Goal: Information Seeking & Learning: Learn about a topic

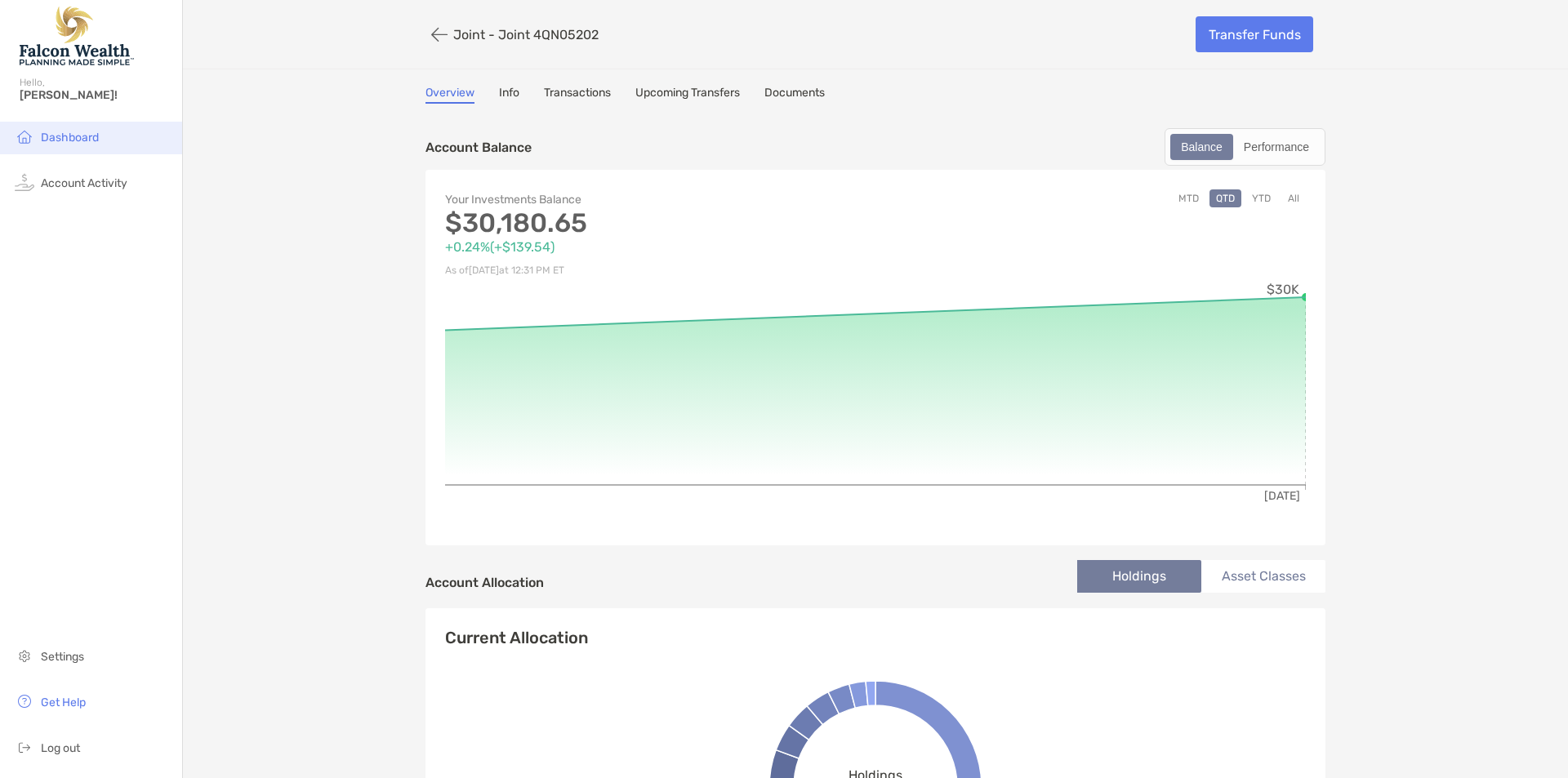
click at [83, 127] on li "Dashboard" at bounding box center [91, 138] width 182 height 32
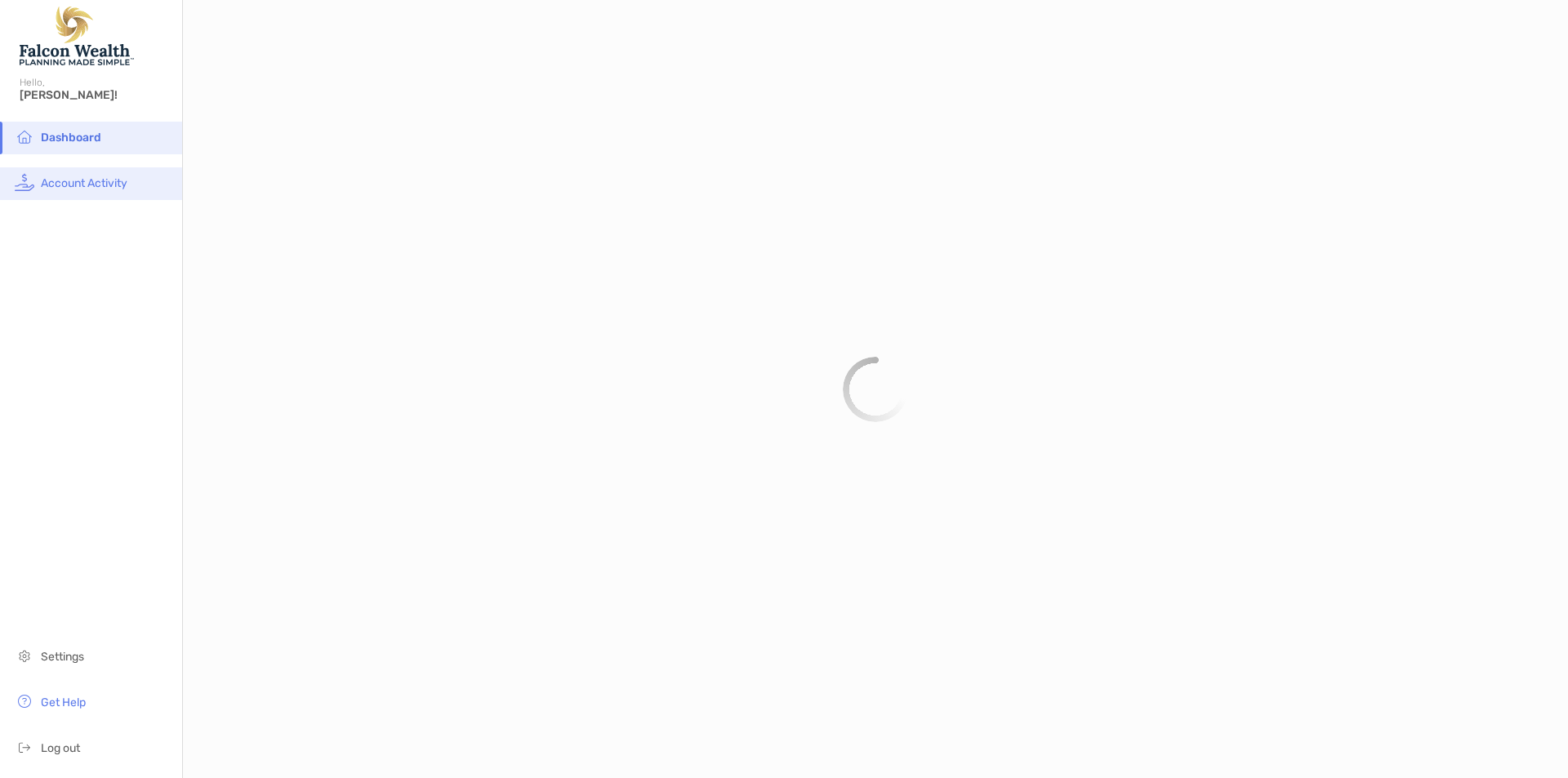
click at [90, 188] on span "Account Activity" at bounding box center [84, 183] width 87 height 14
click at [95, 142] on span "Dashboard" at bounding box center [69, 137] width 58 height 14
click at [99, 180] on span "Account Activity" at bounding box center [84, 183] width 87 height 14
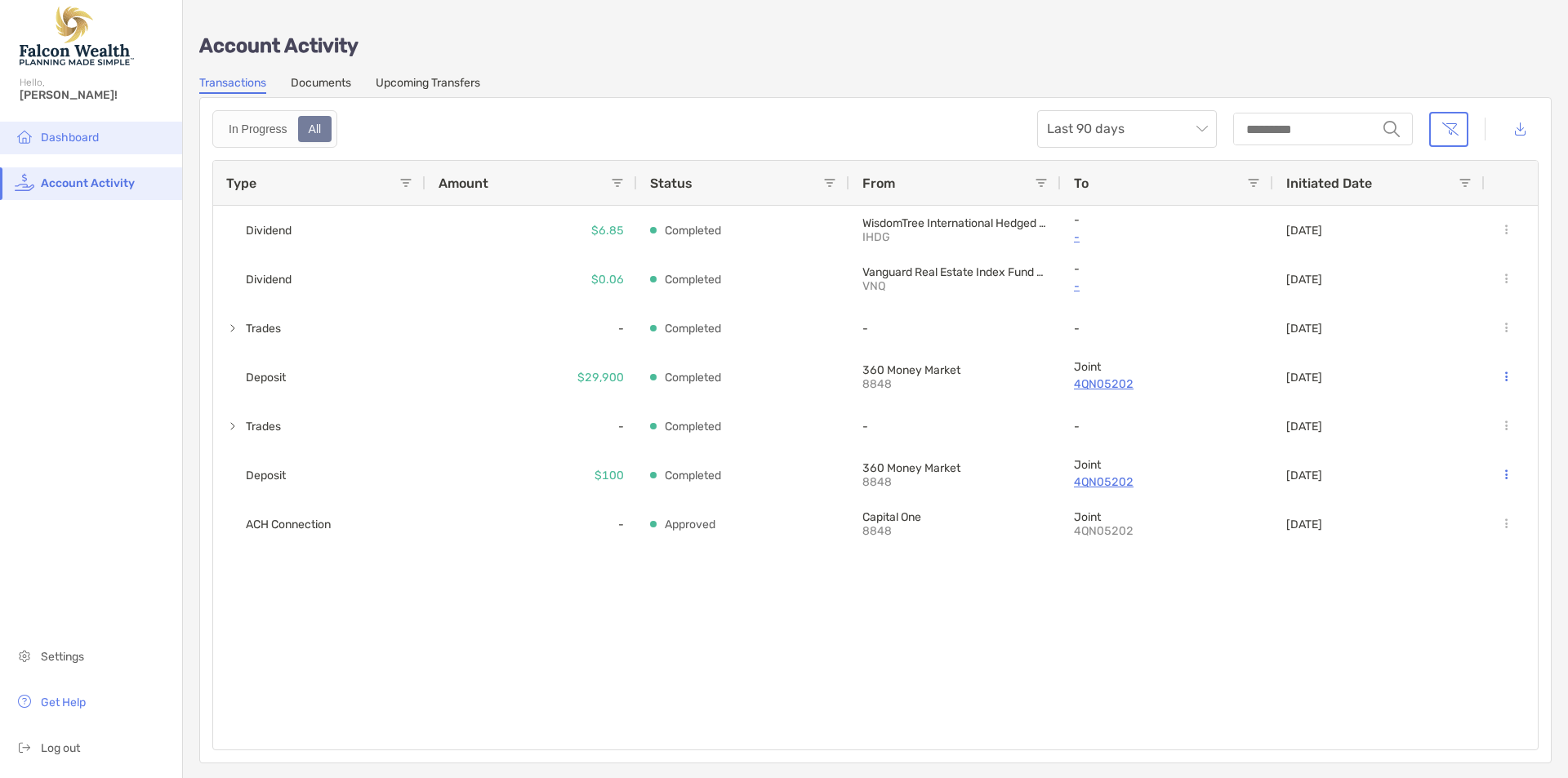
click at [84, 153] on li "Dashboard" at bounding box center [91, 138] width 182 height 32
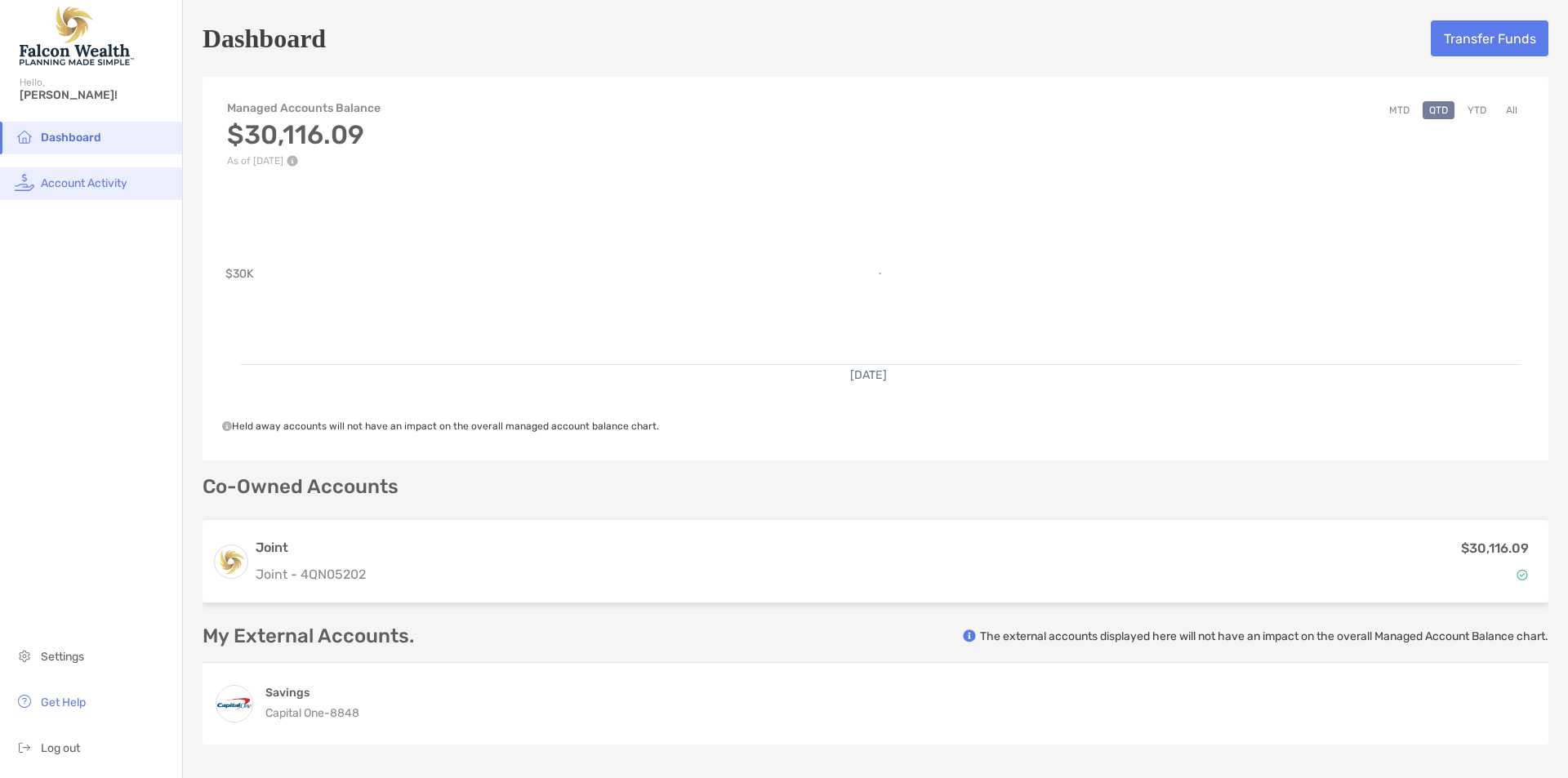
click at [120, 178] on span "Account Activity" at bounding box center [84, 183] width 87 height 14
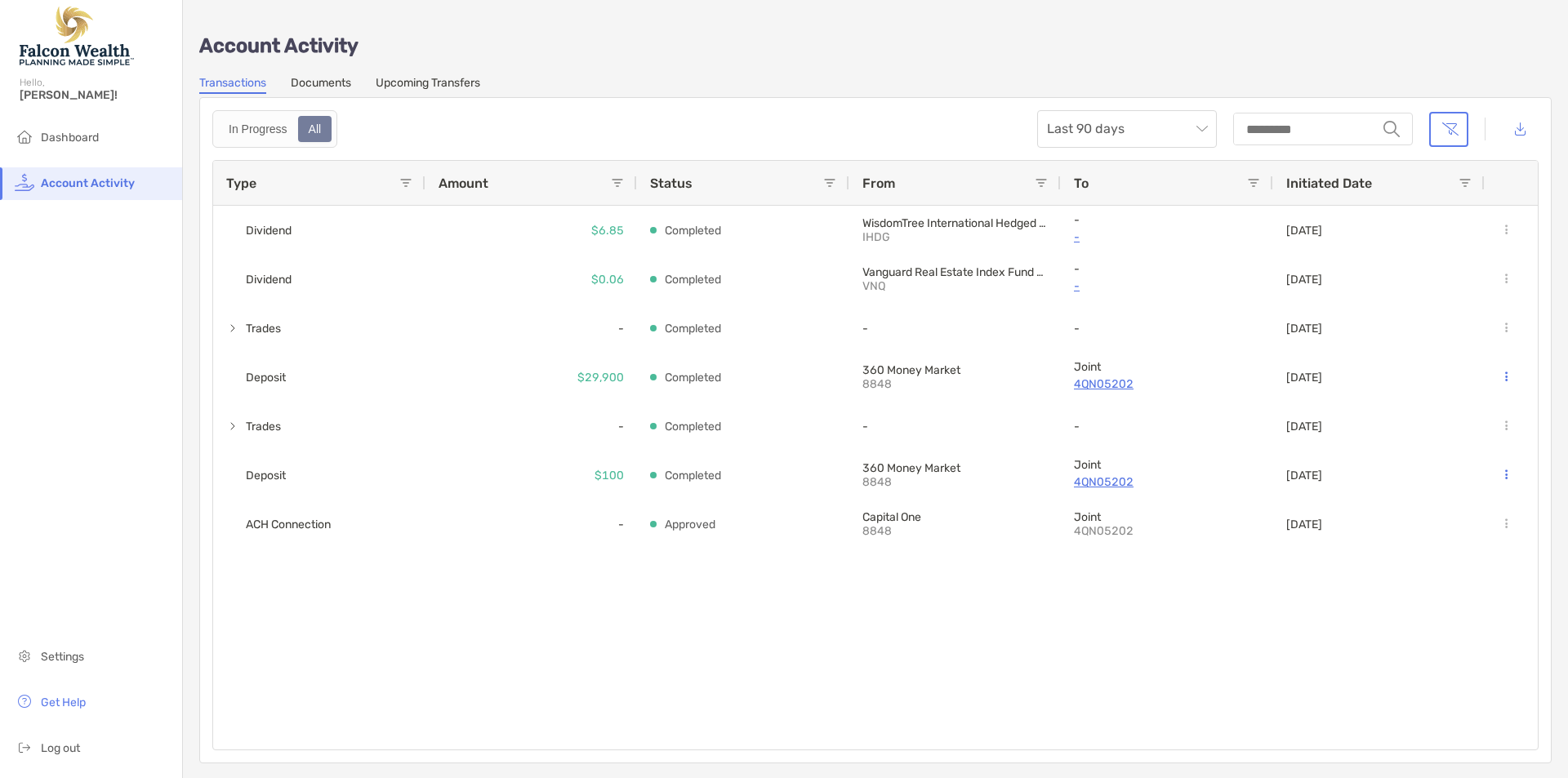
click at [329, 87] on link "Documents" at bounding box center [321, 84] width 60 height 18
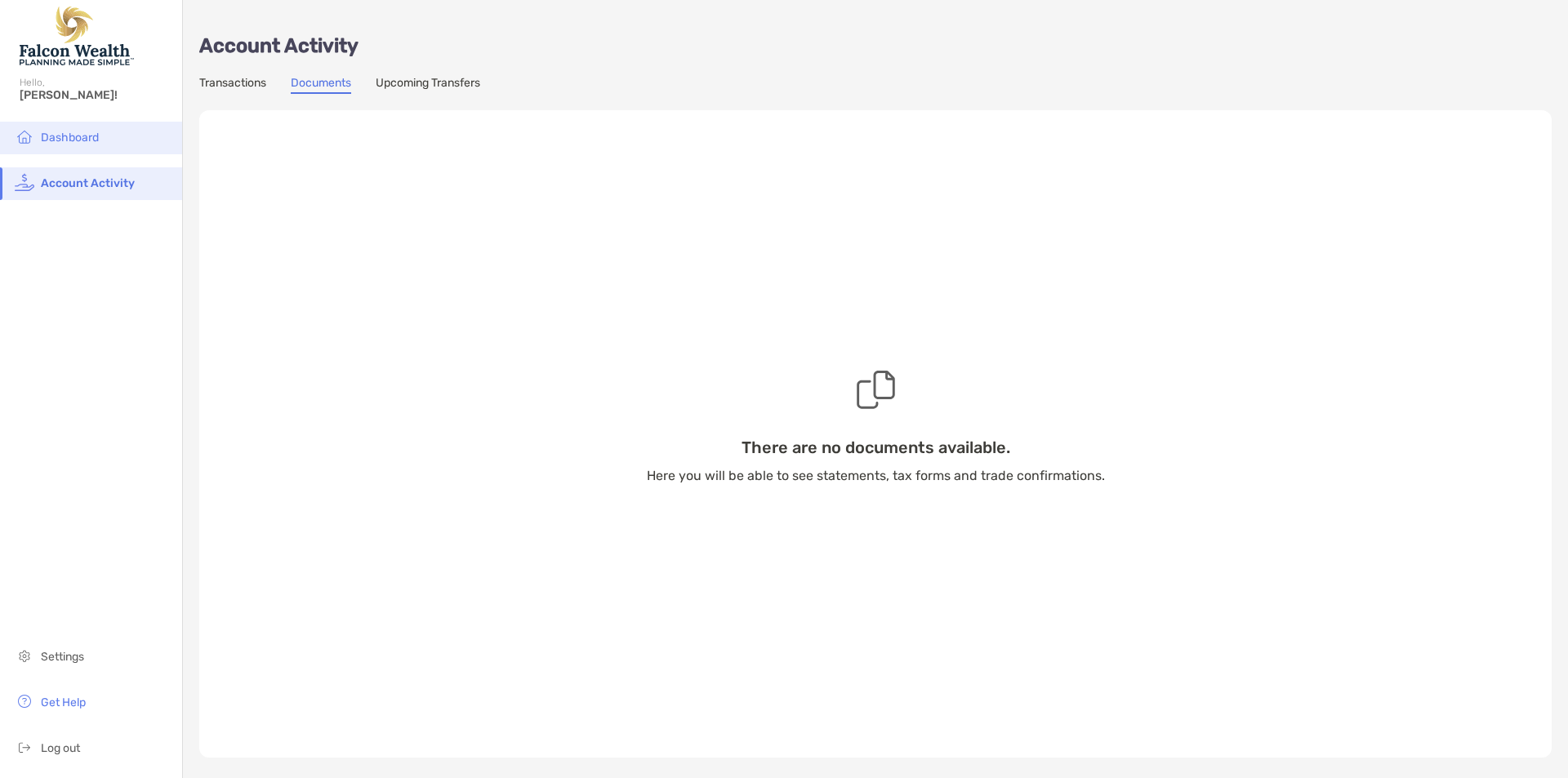
click at [57, 133] on span "Dashboard" at bounding box center [69, 137] width 58 height 14
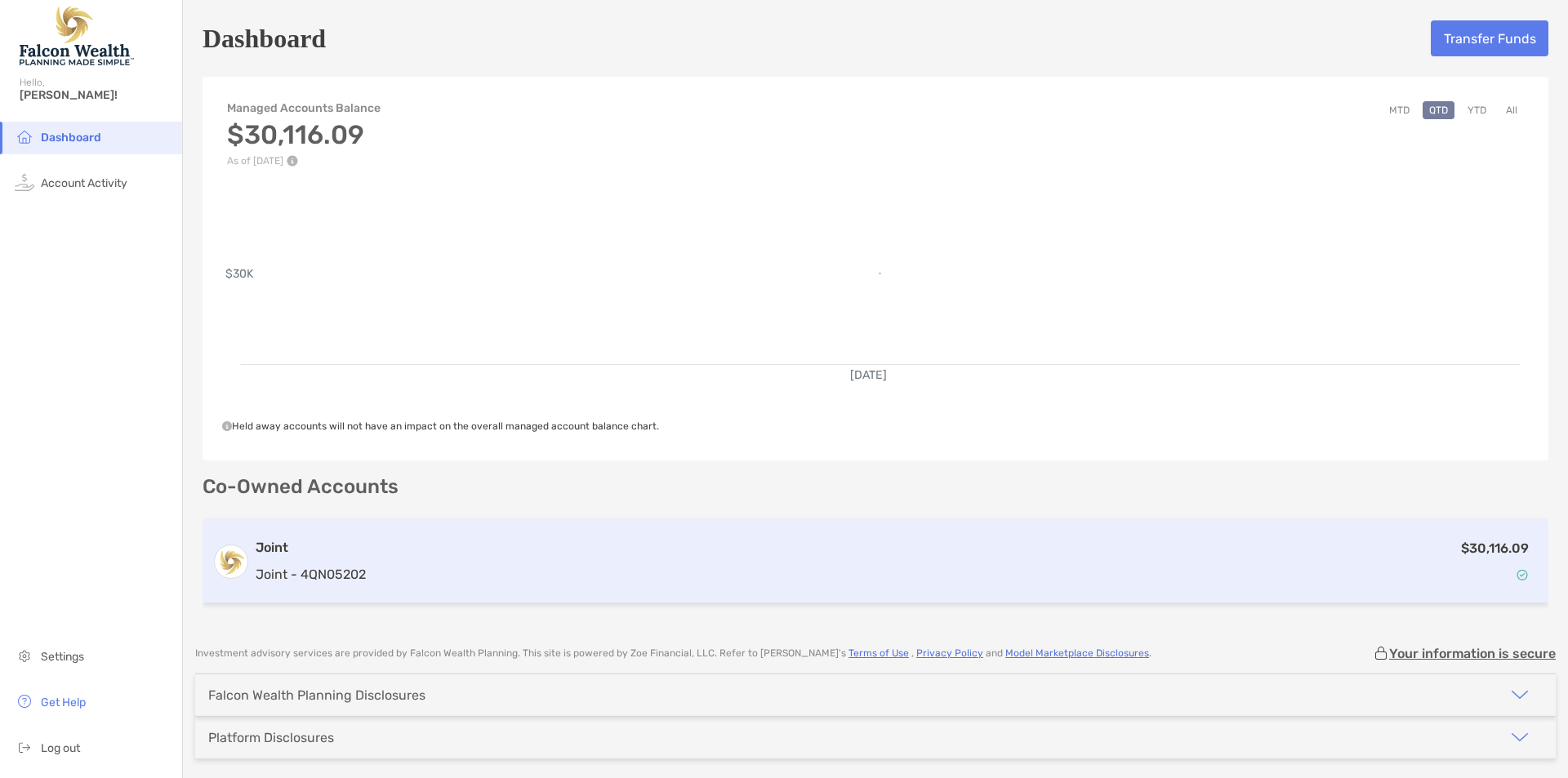
click at [506, 556] on div "$30,116.09" at bounding box center [956, 561] width 1167 height 47
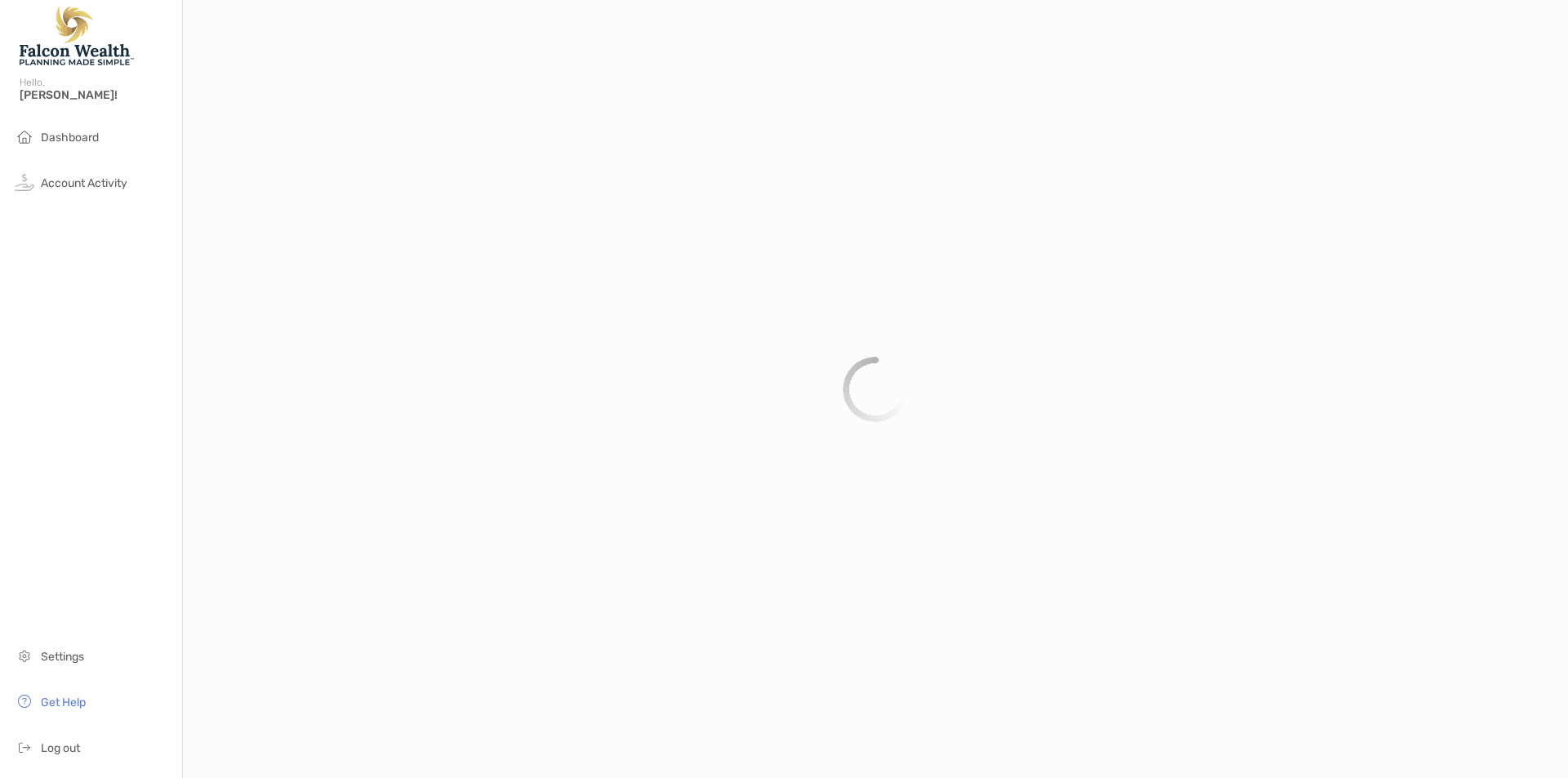
click at [506, 556] on div at bounding box center [876, 389] width 1386 height 778
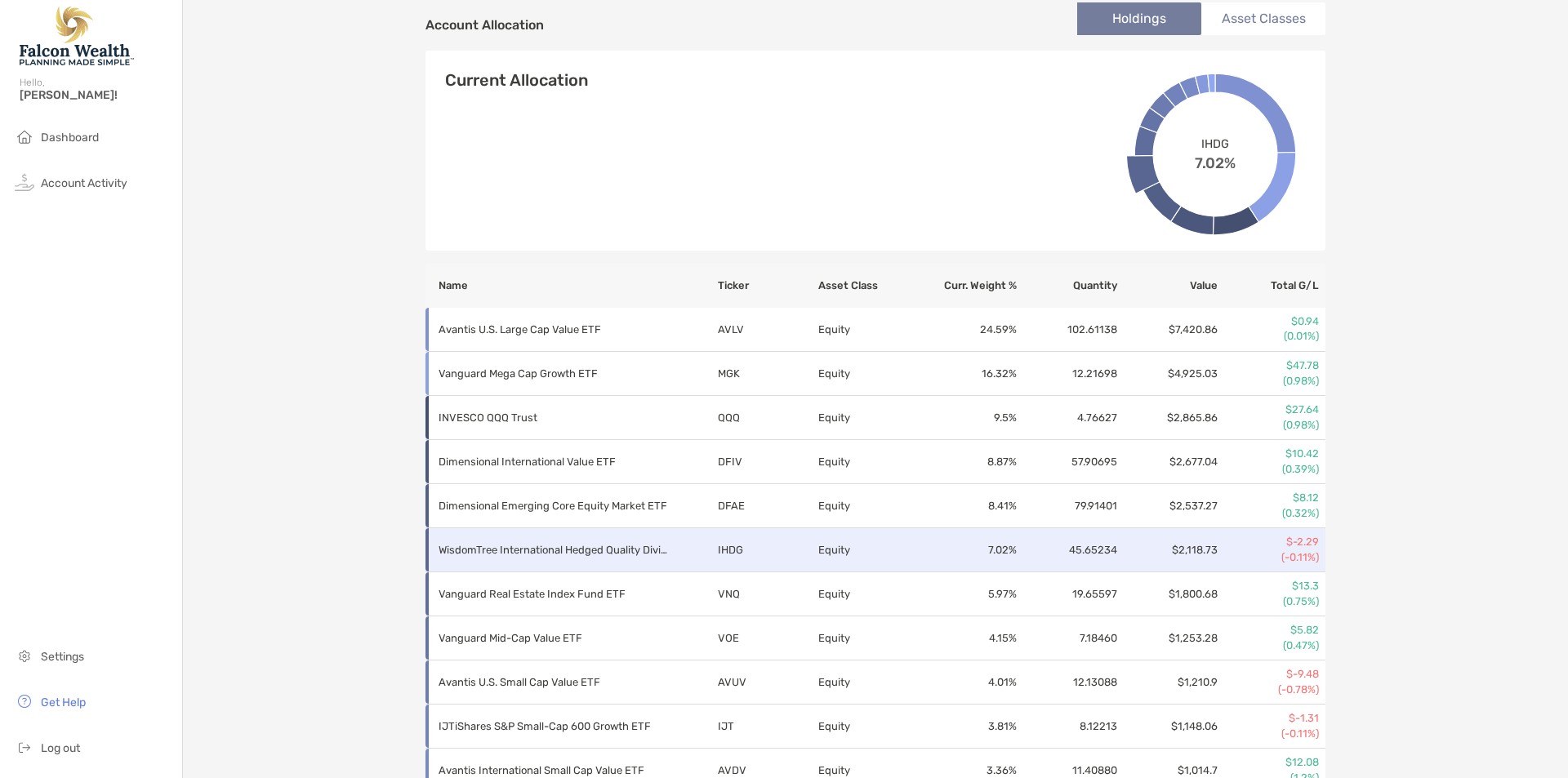
scroll to position [558, 0]
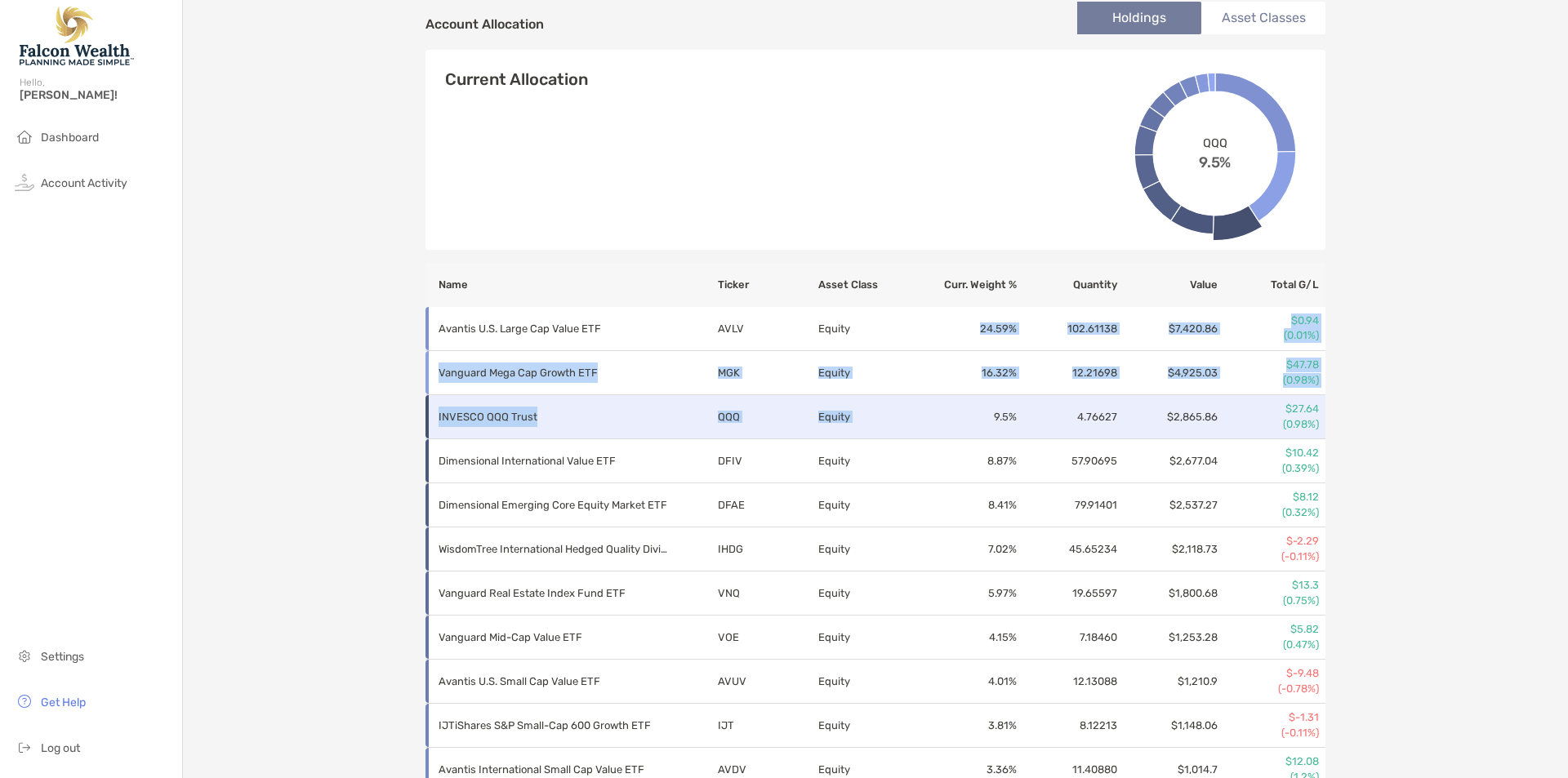
drag, startPoint x: 965, startPoint y: 326, endPoint x: 976, endPoint y: 402, distance: 76.8
click at [976, 402] on tbody "Avantis U.S. Large Cap Value ETF AVLV Equity 24.59 % 102.61138 $7,420.86 $0.94 …" at bounding box center [876, 593] width 900 height 573
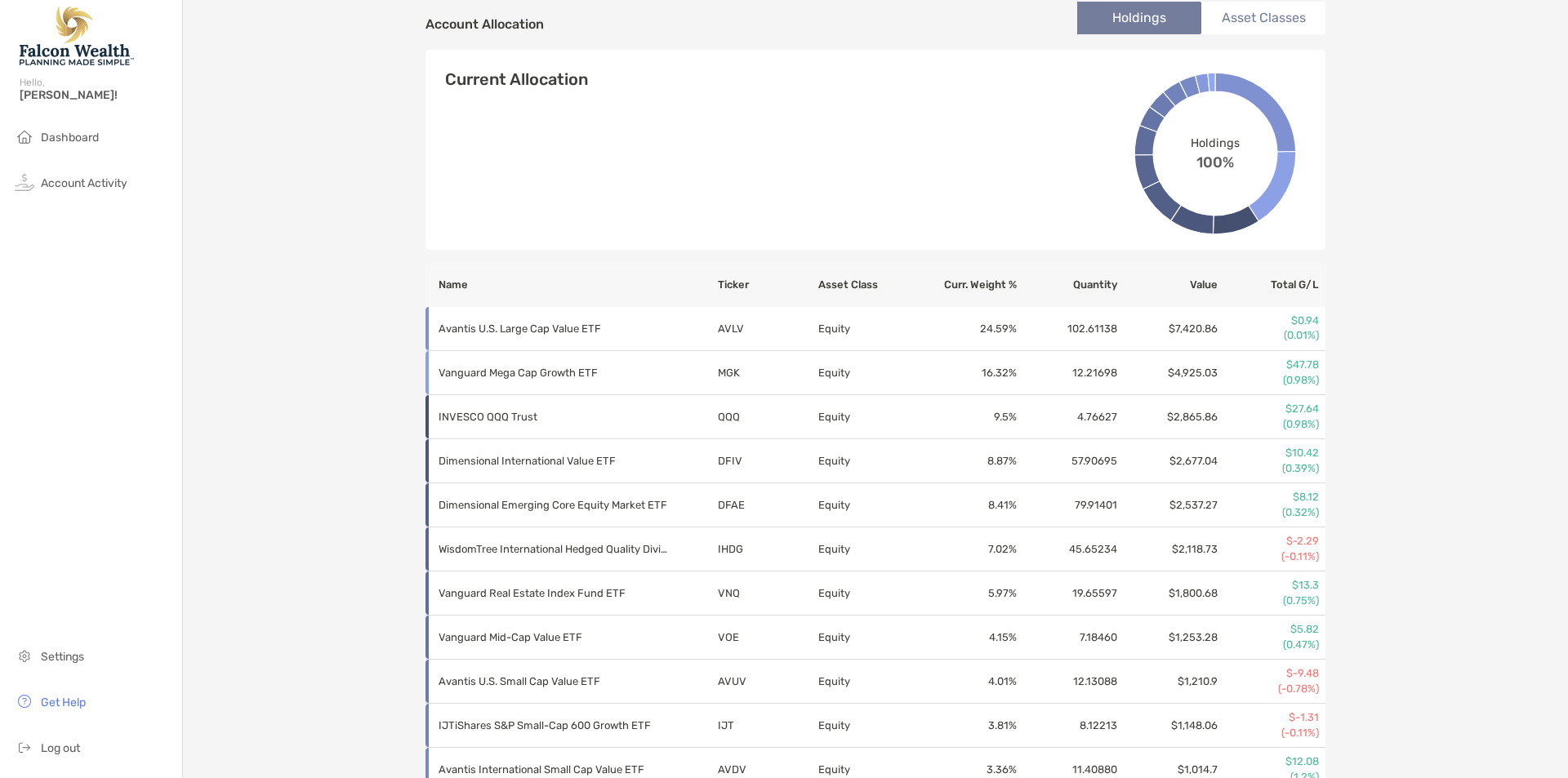
click at [1468, 453] on div "Joint - Joint 4QN05202 Transfer Funds Overview Info Transactions Upcoming Trans…" at bounding box center [876, 161] width 1386 height 1439
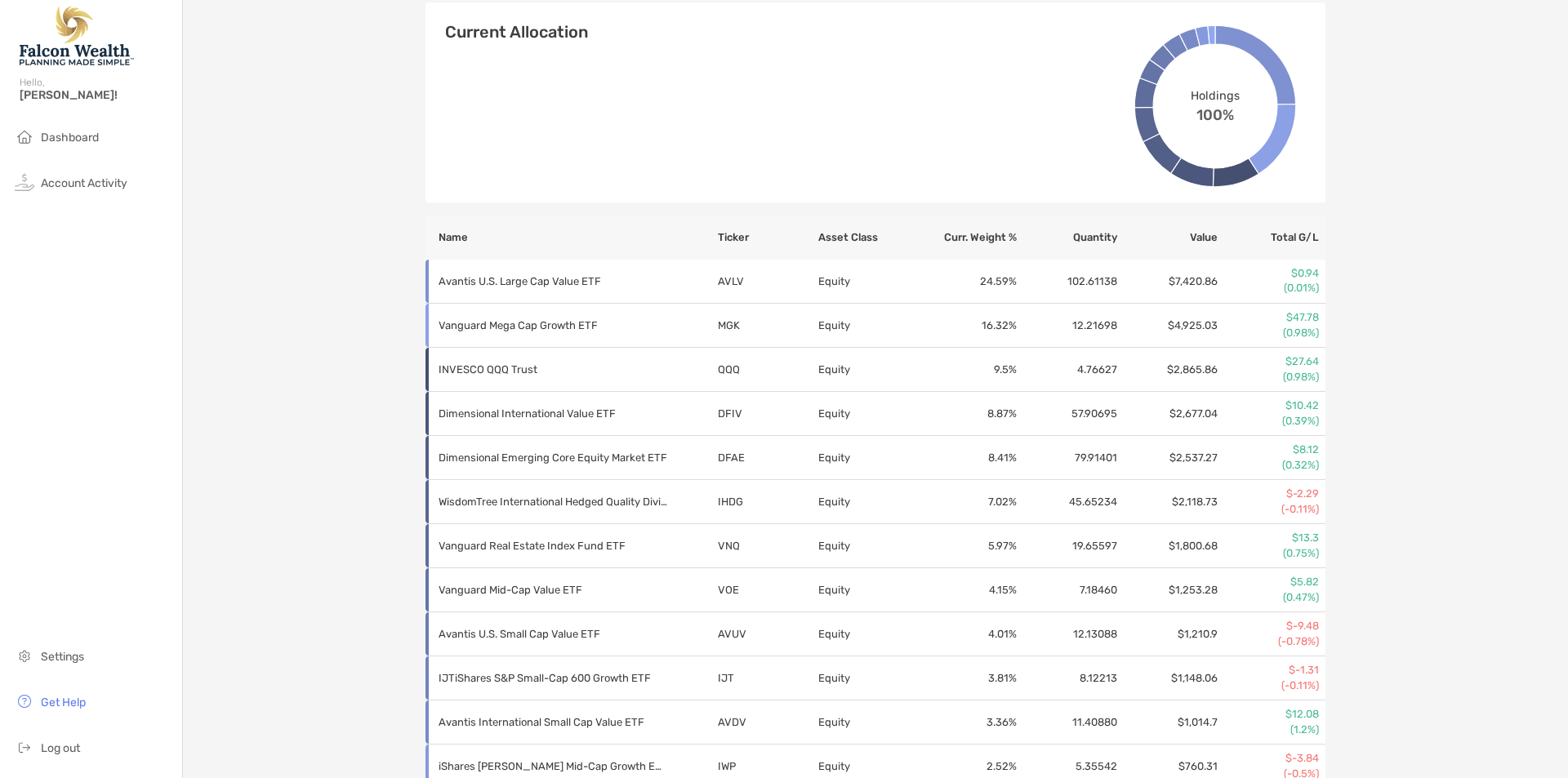
scroll to position [605, 0]
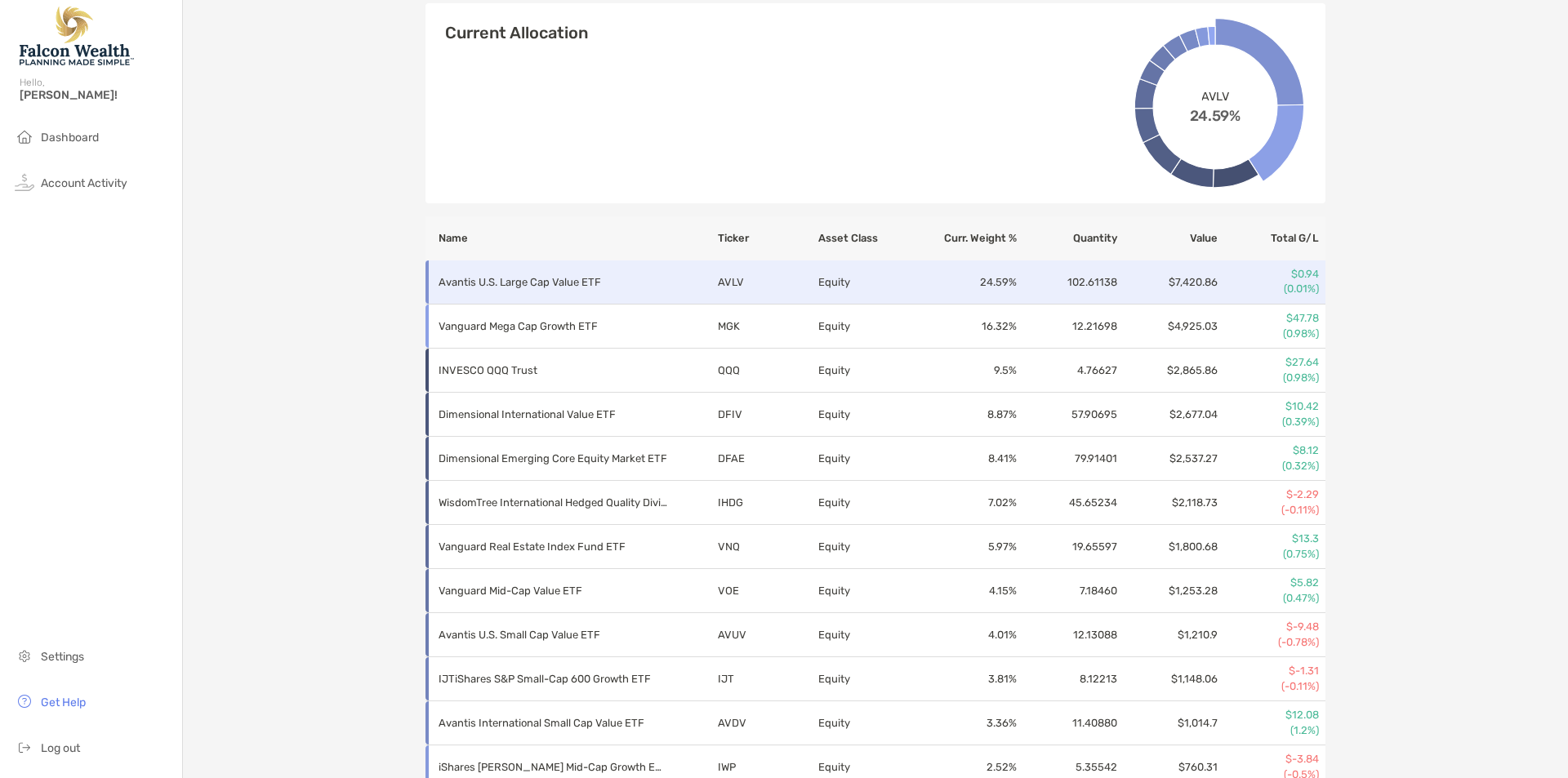
click at [628, 284] on p "Avantis U.S. Large Cap Value ETF" at bounding box center [552, 282] width 228 height 20
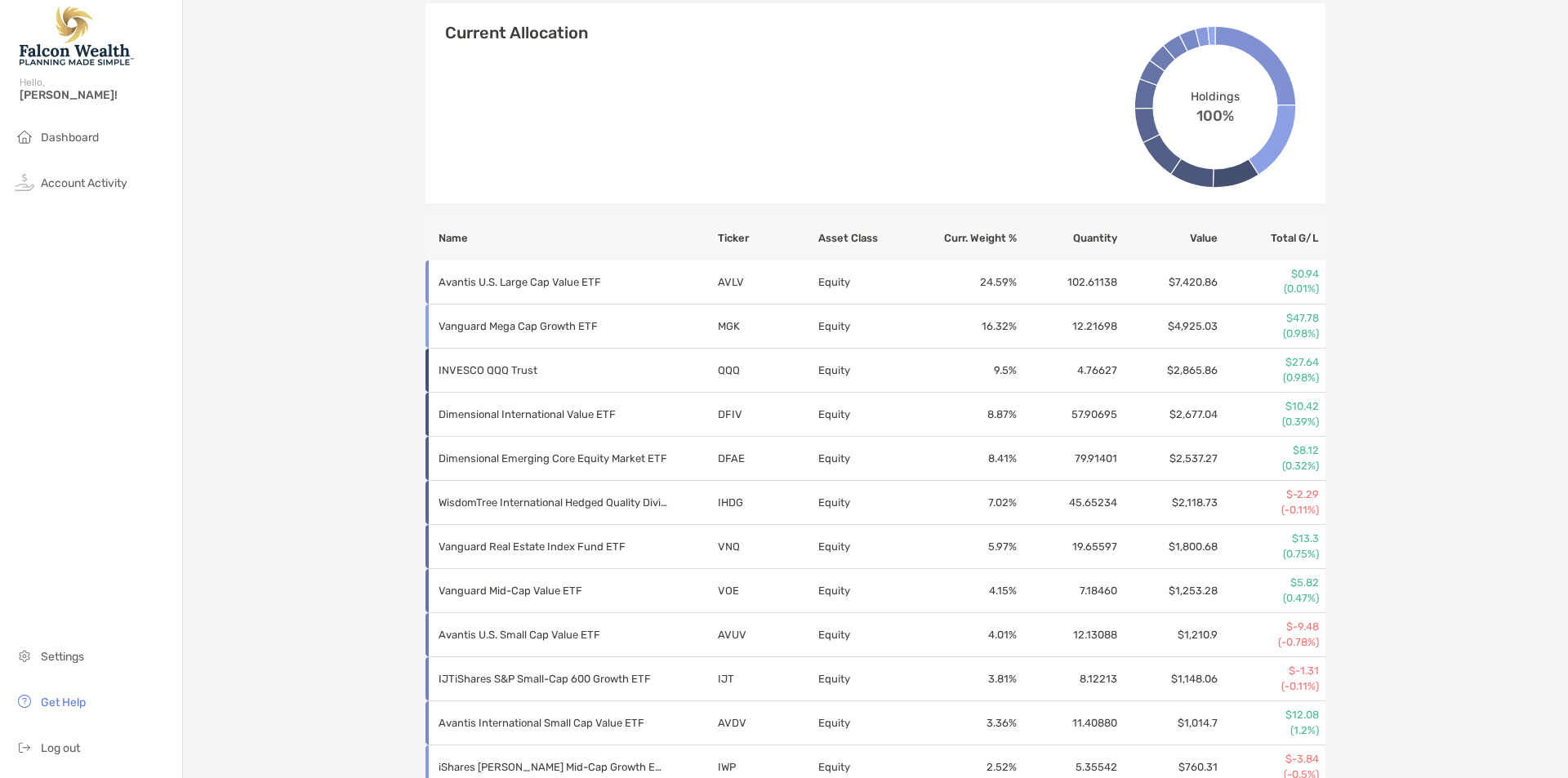
scroll to position [721, 0]
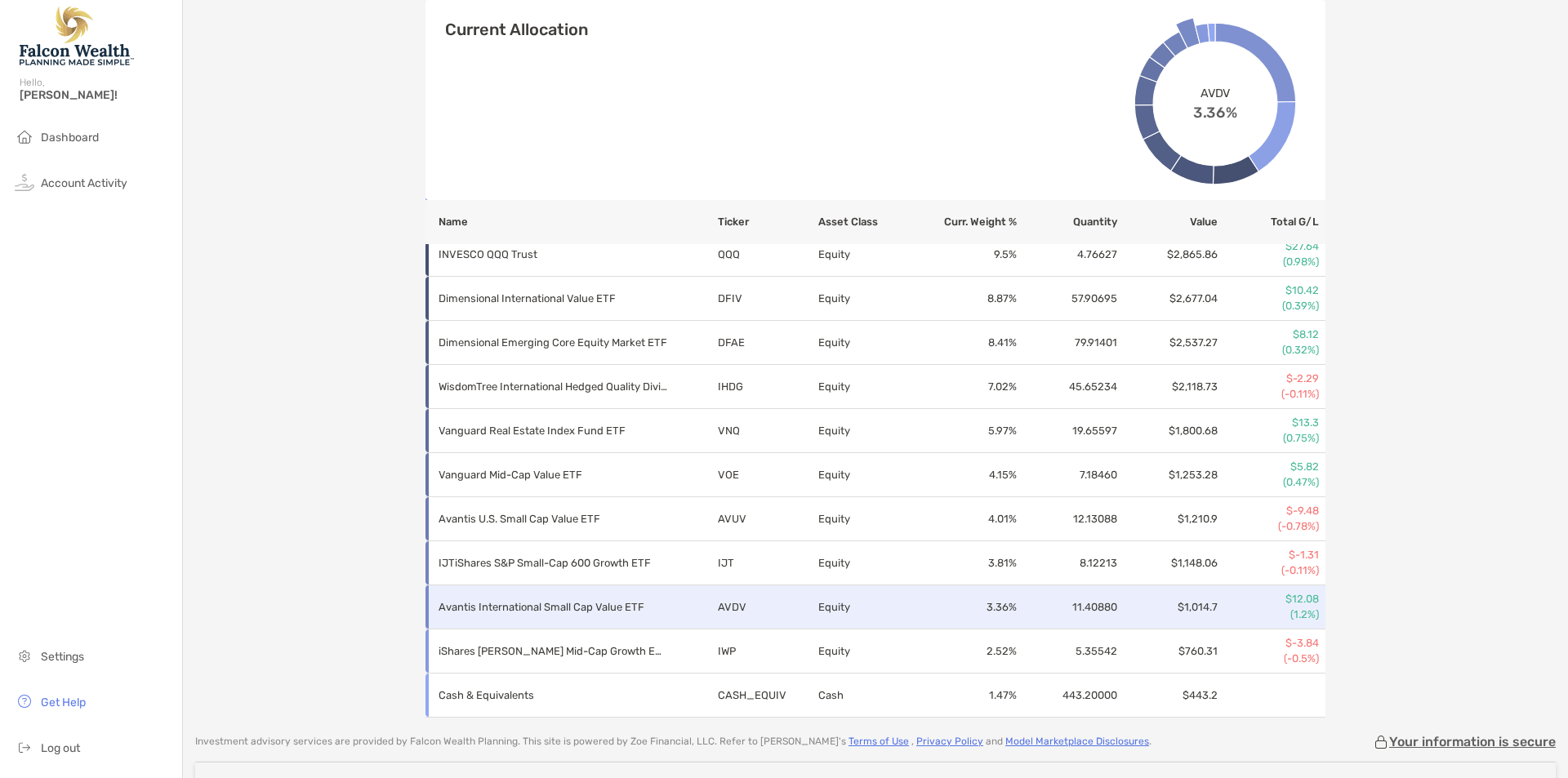
click at [725, 618] on td "AVDV" at bounding box center [767, 608] width 101 height 44
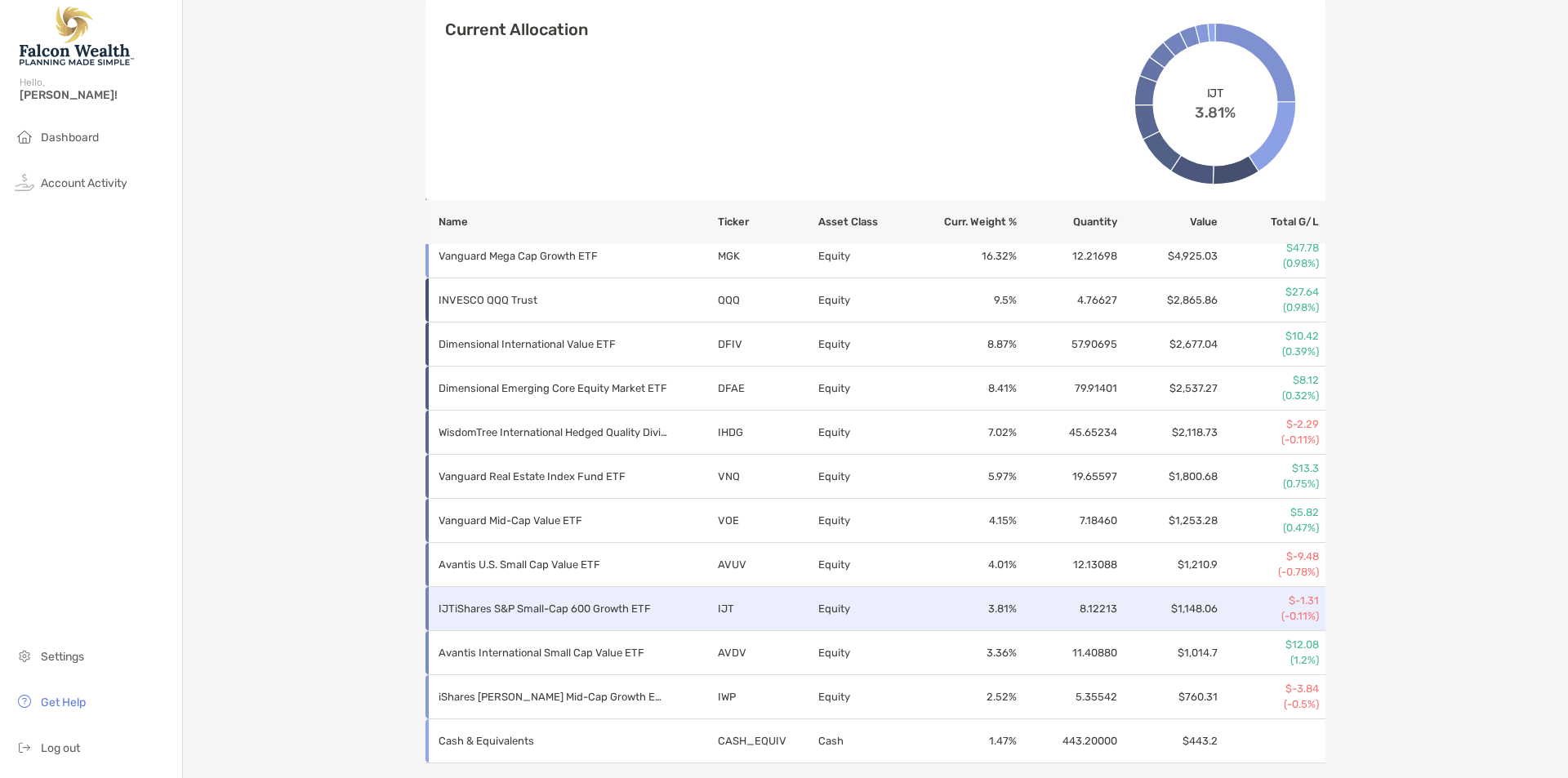
scroll to position [671, 0]
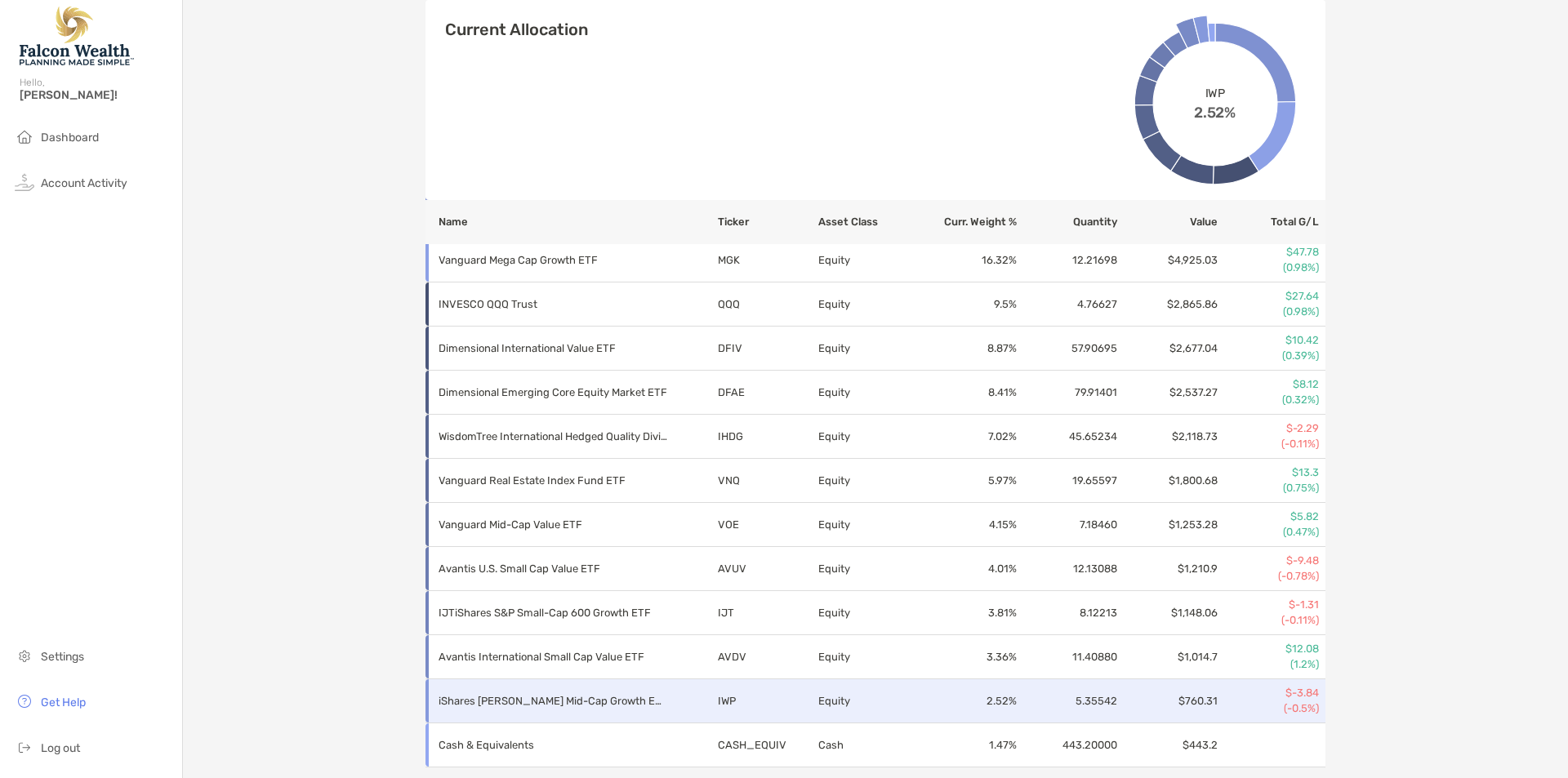
click at [583, 699] on p "iShares [PERSON_NAME] Mid-Cap Growth ETF" at bounding box center [552, 701] width 228 height 20
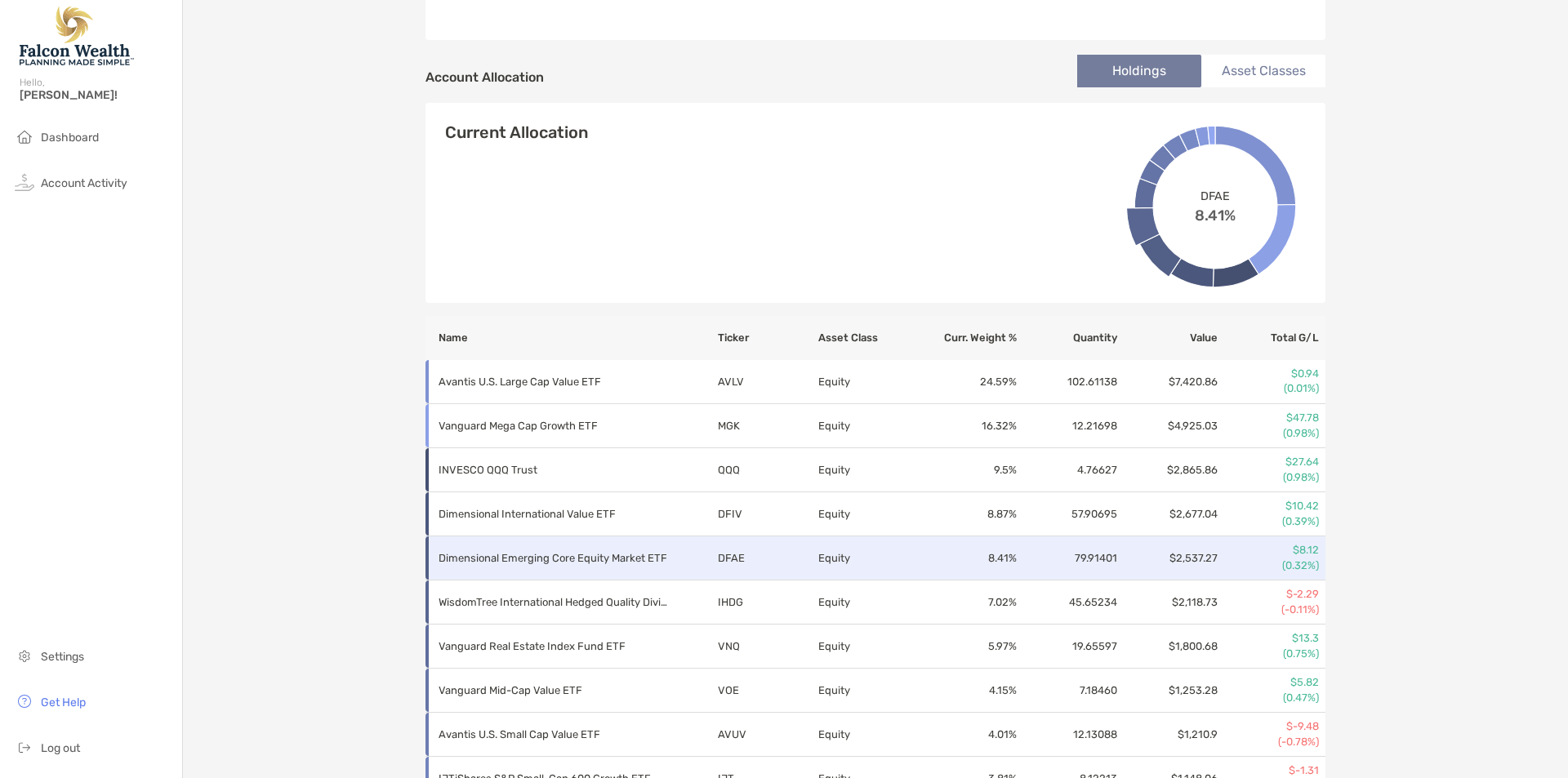
scroll to position [504, 0]
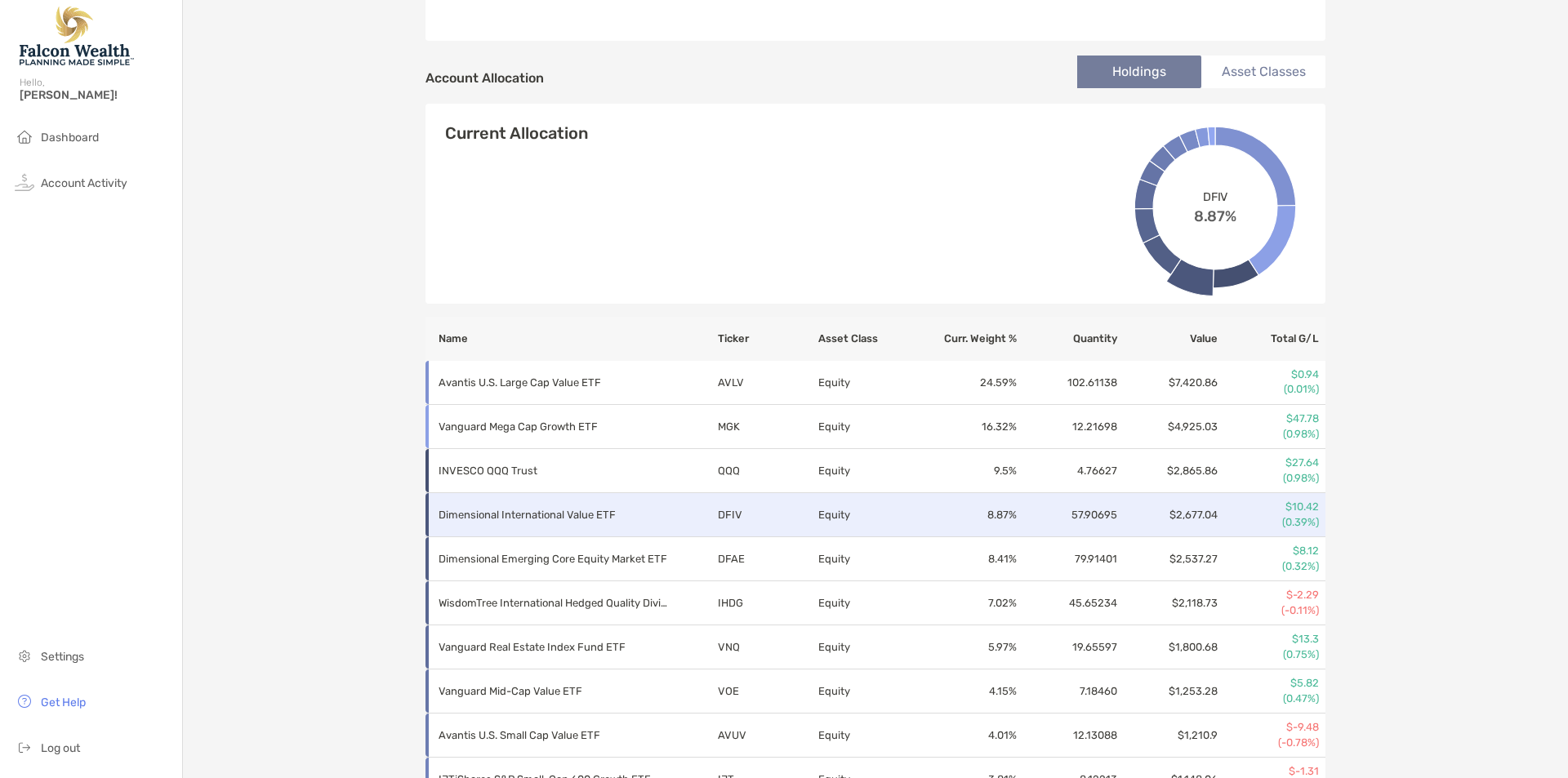
click at [514, 517] on p "Dimensional International Value ETF" at bounding box center [552, 515] width 228 height 20
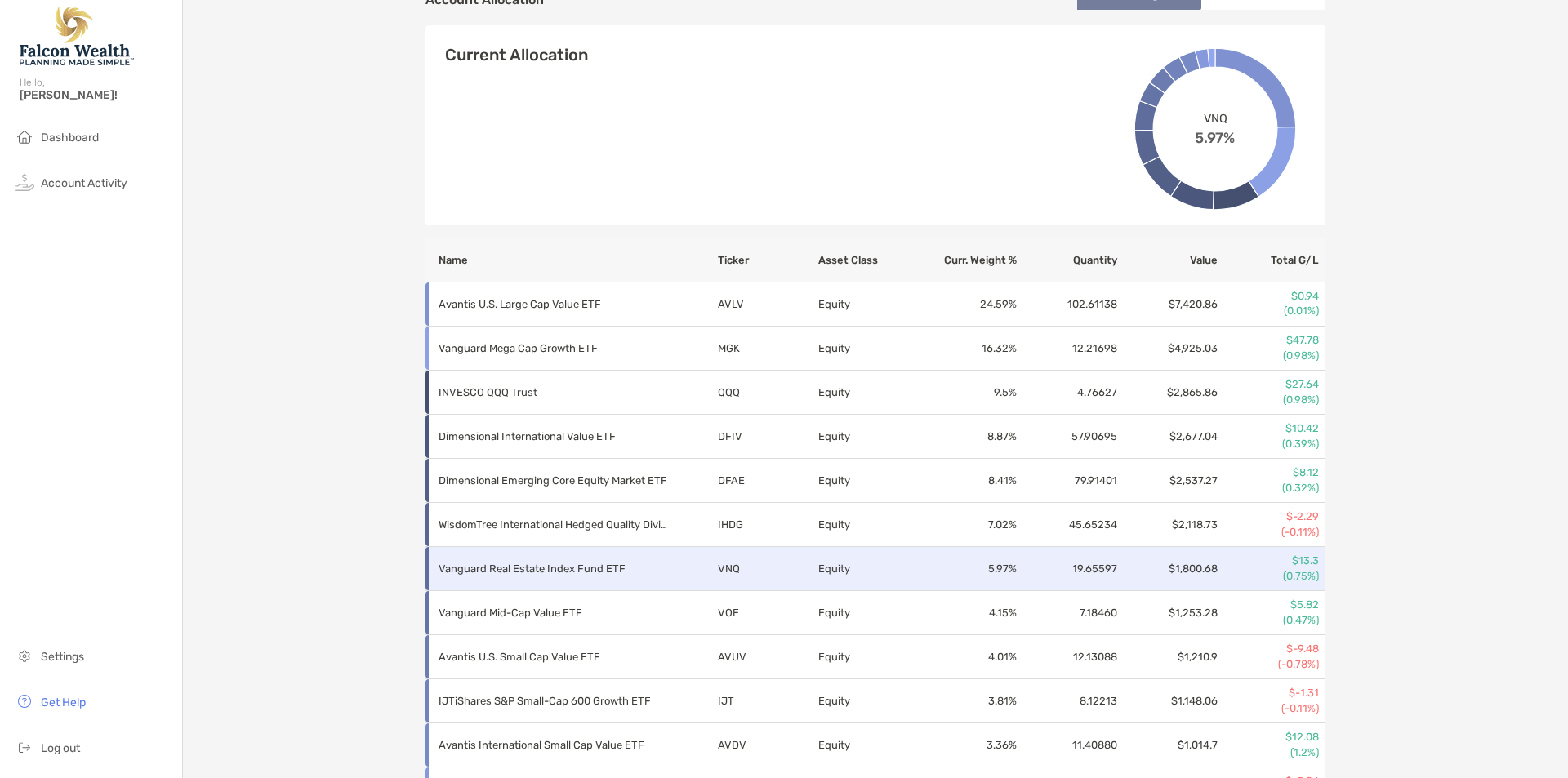
scroll to position [638, 0]
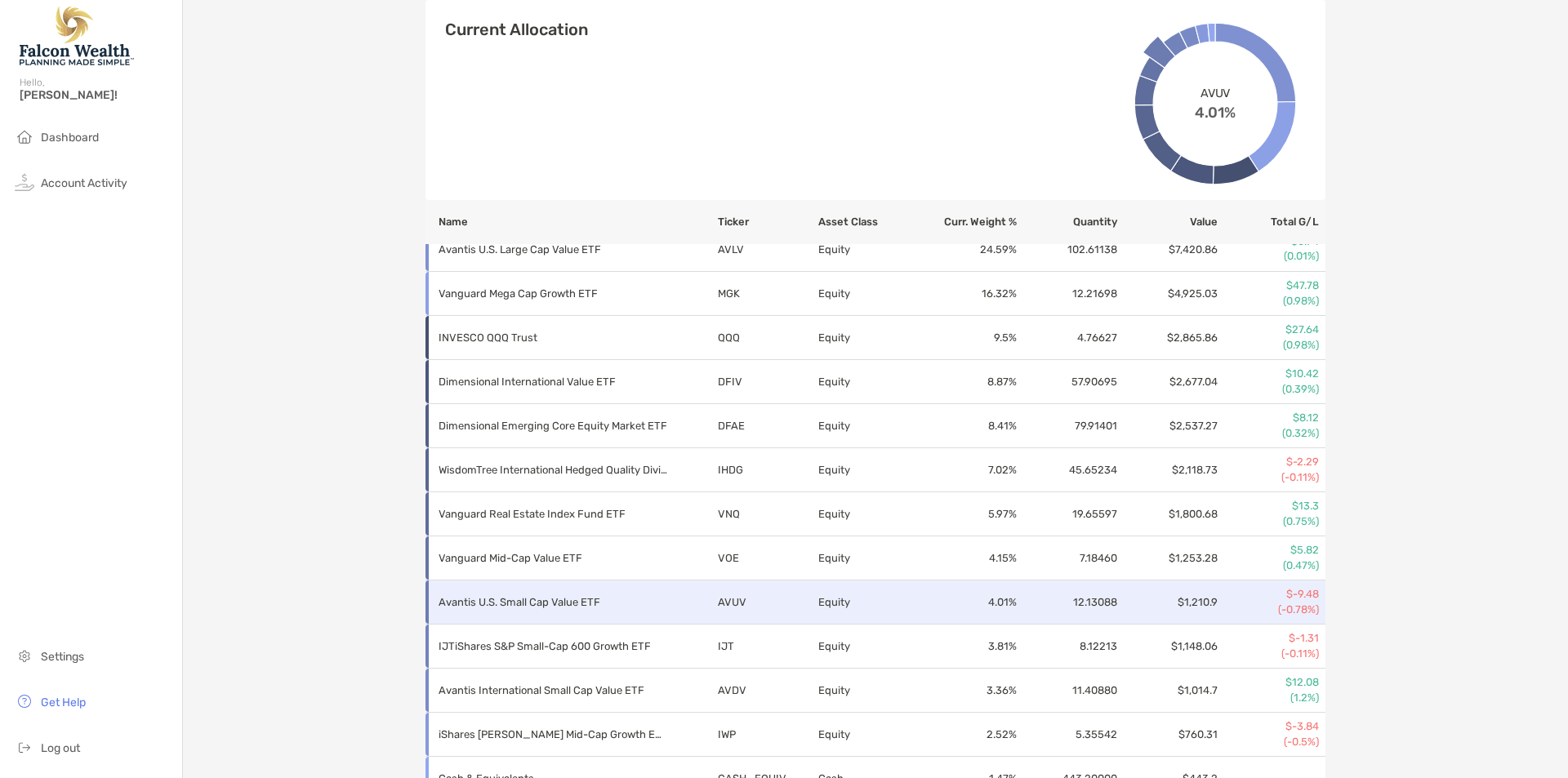
click at [571, 604] on p "Avantis U.S. Small Cap Value ETF" at bounding box center [552, 602] width 228 height 20
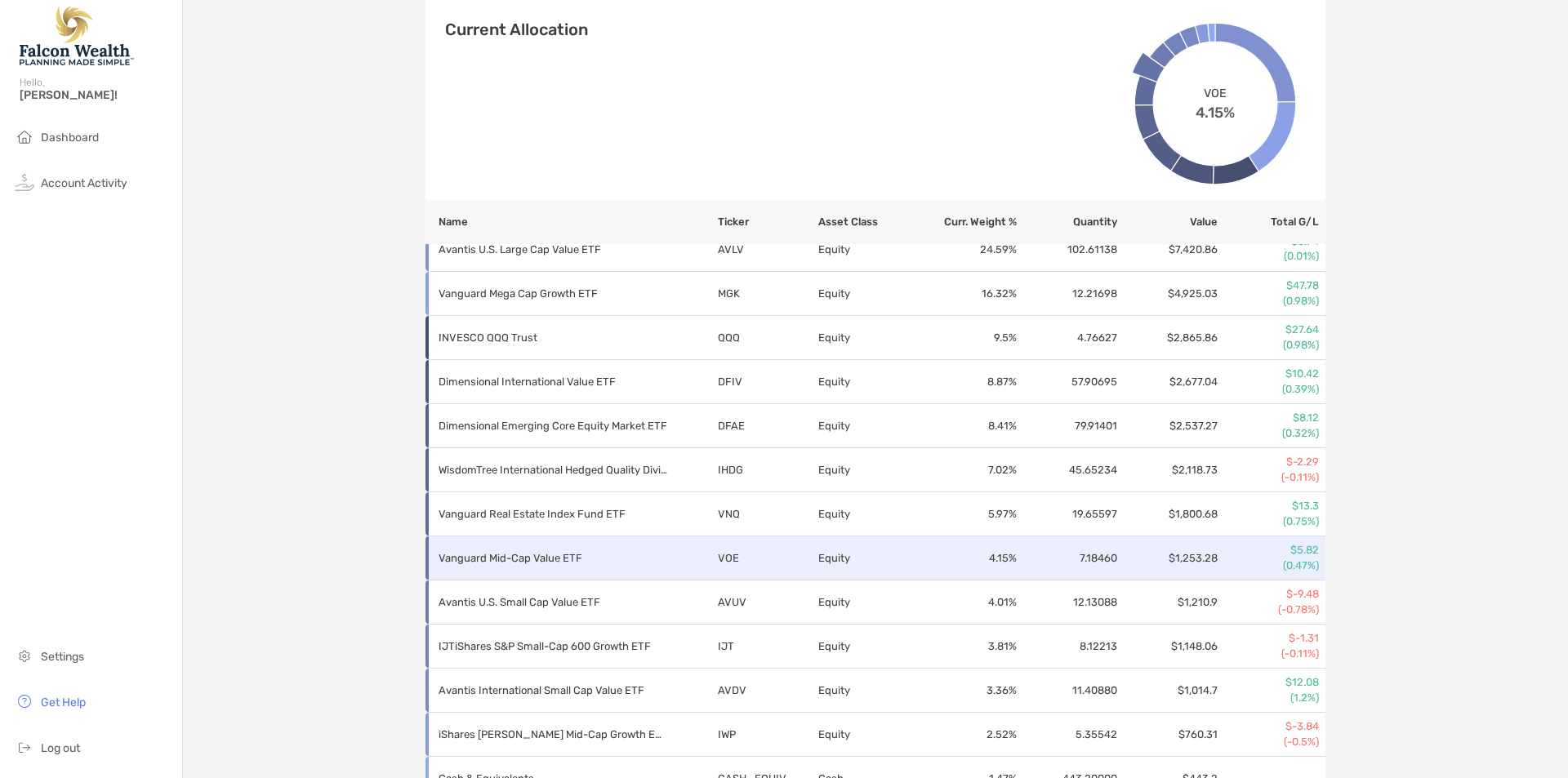
click at [579, 563] on p "Vanguard Mid-Cap Value ETF" at bounding box center [552, 558] width 228 height 20
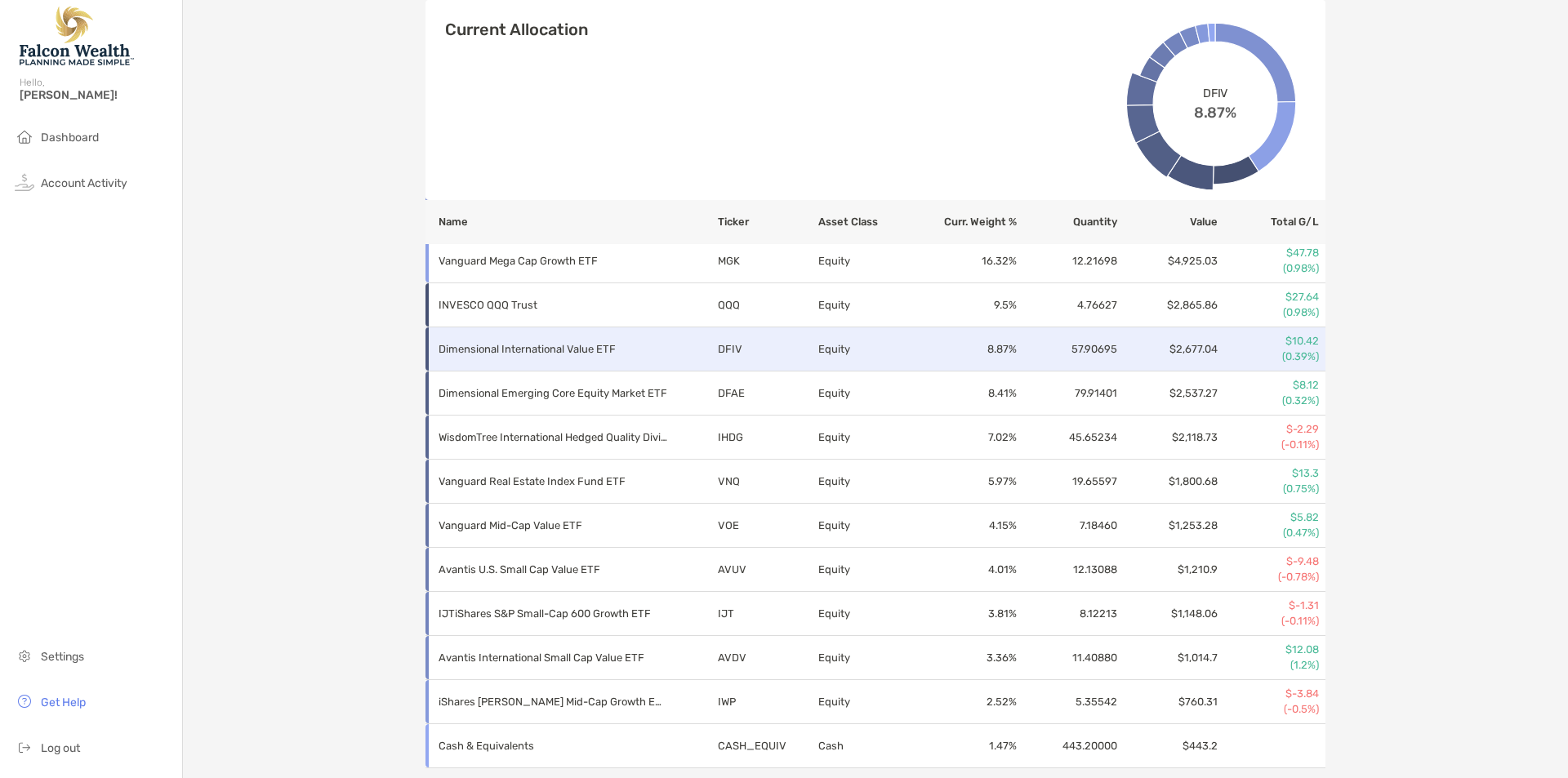
scroll to position [680, 0]
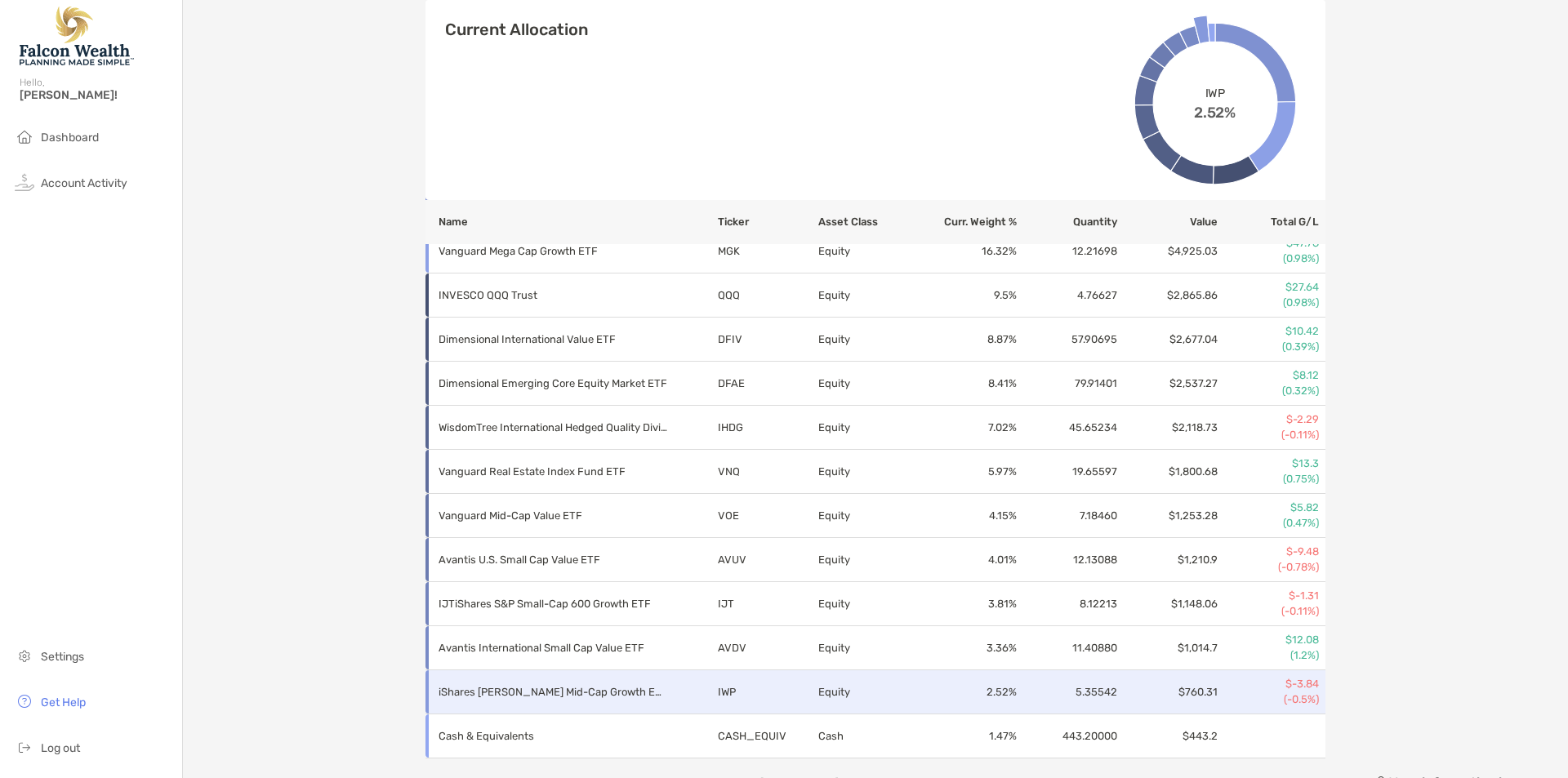
click at [570, 682] on p "iShares [PERSON_NAME] Mid-Cap Growth ETF" at bounding box center [552, 692] width 228 height 20
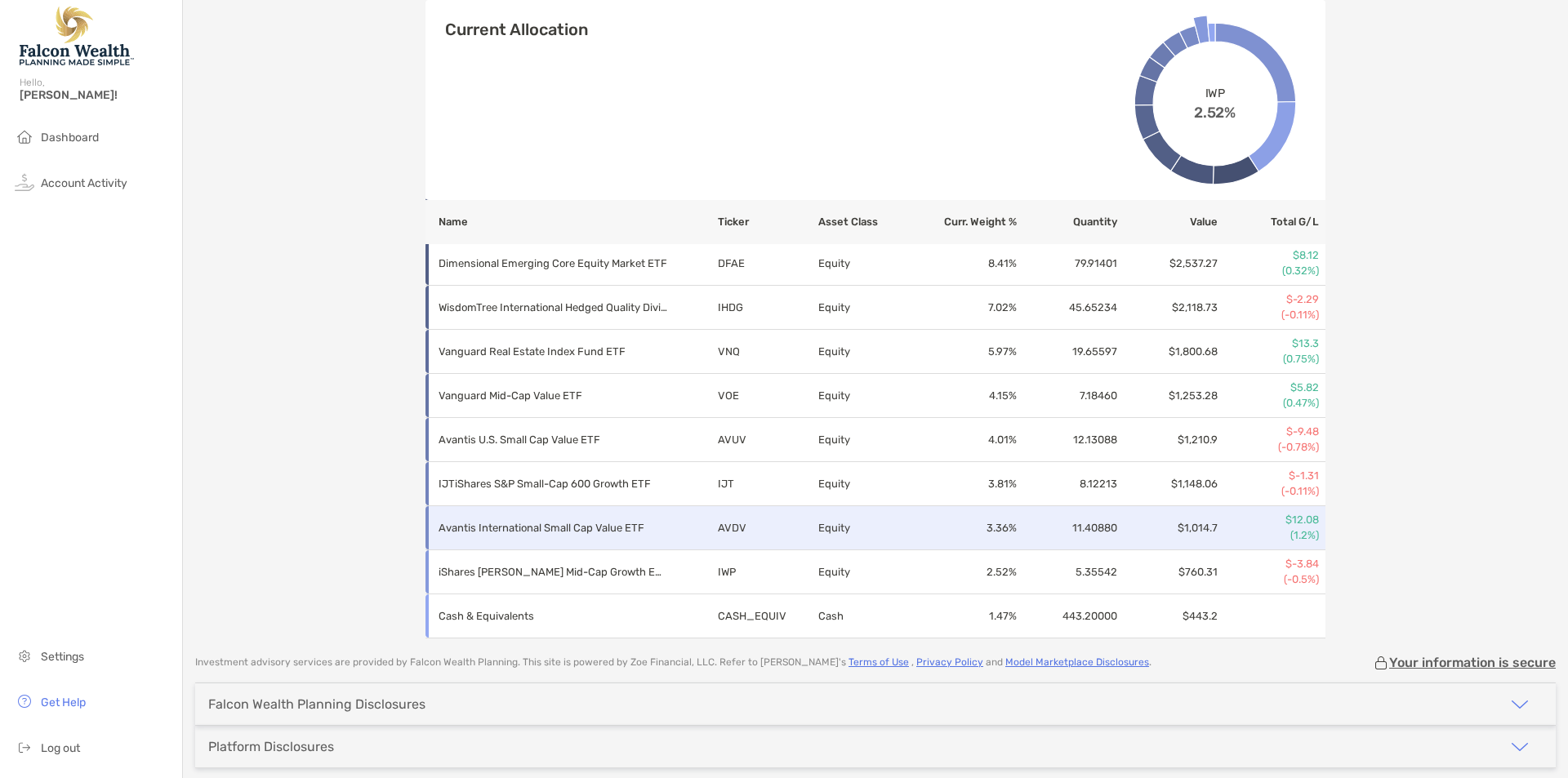
scroll to position [602, 0]
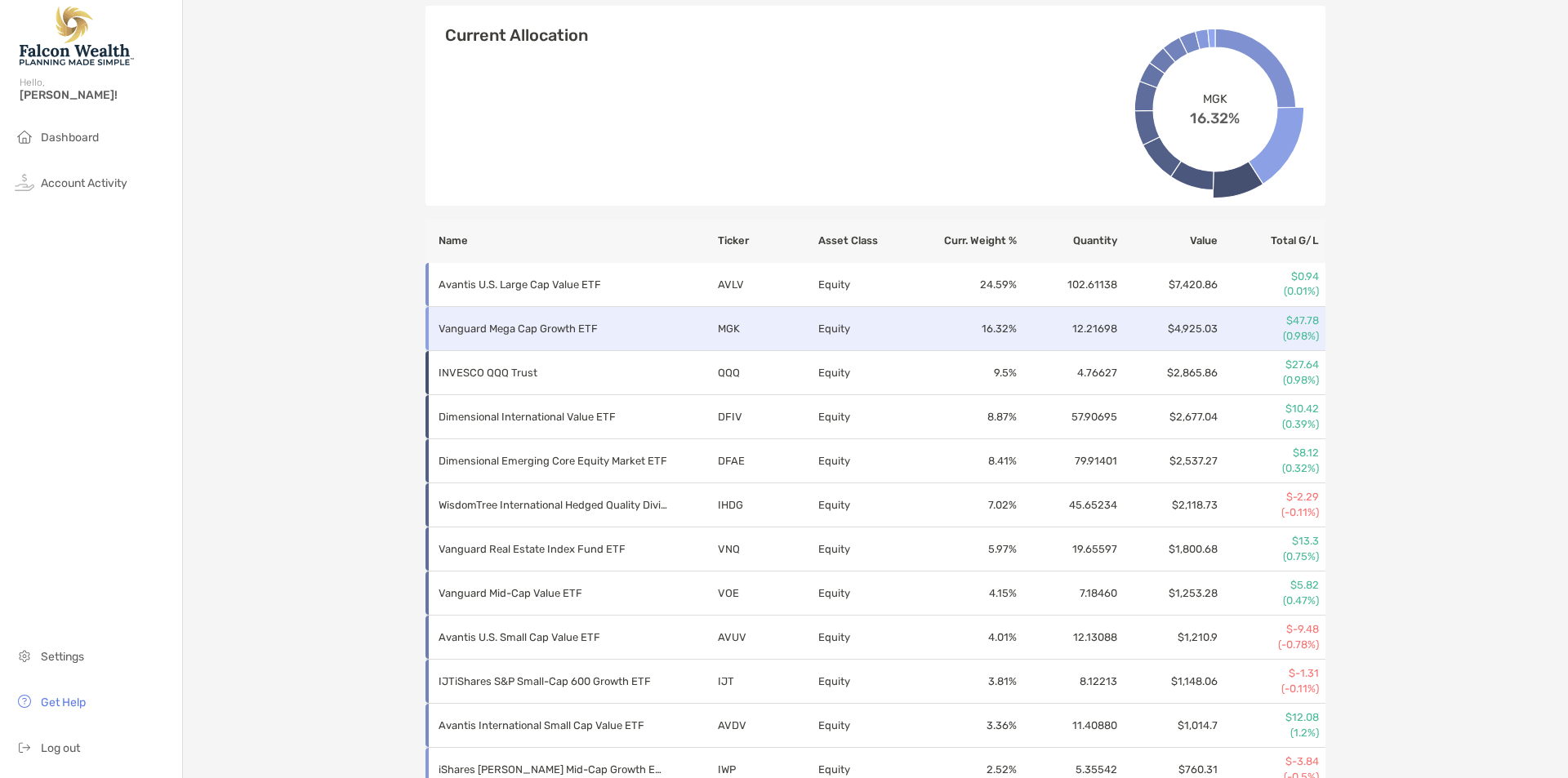
click at [611, 319] on p "Vanguard Mega Cap Growth ETF" at bounding box center [552, 329] width 228 height 20
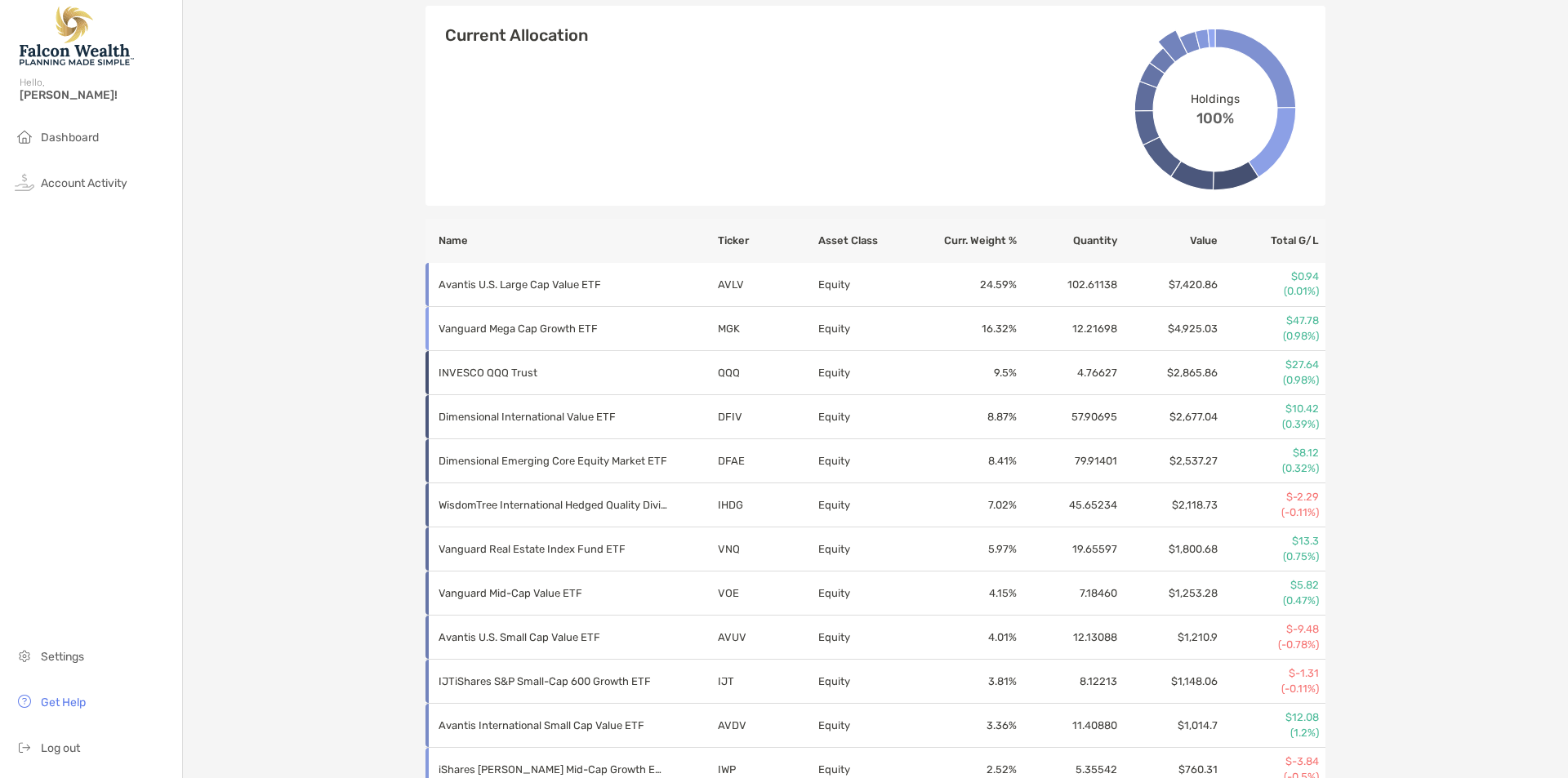
click at [1405, 583] on div "Joint - Joint 4QN05202 Transfer Funds Overview Info Transactions Upcoming Trans…" at bounding box center [876, 116] width 1386 height 1439
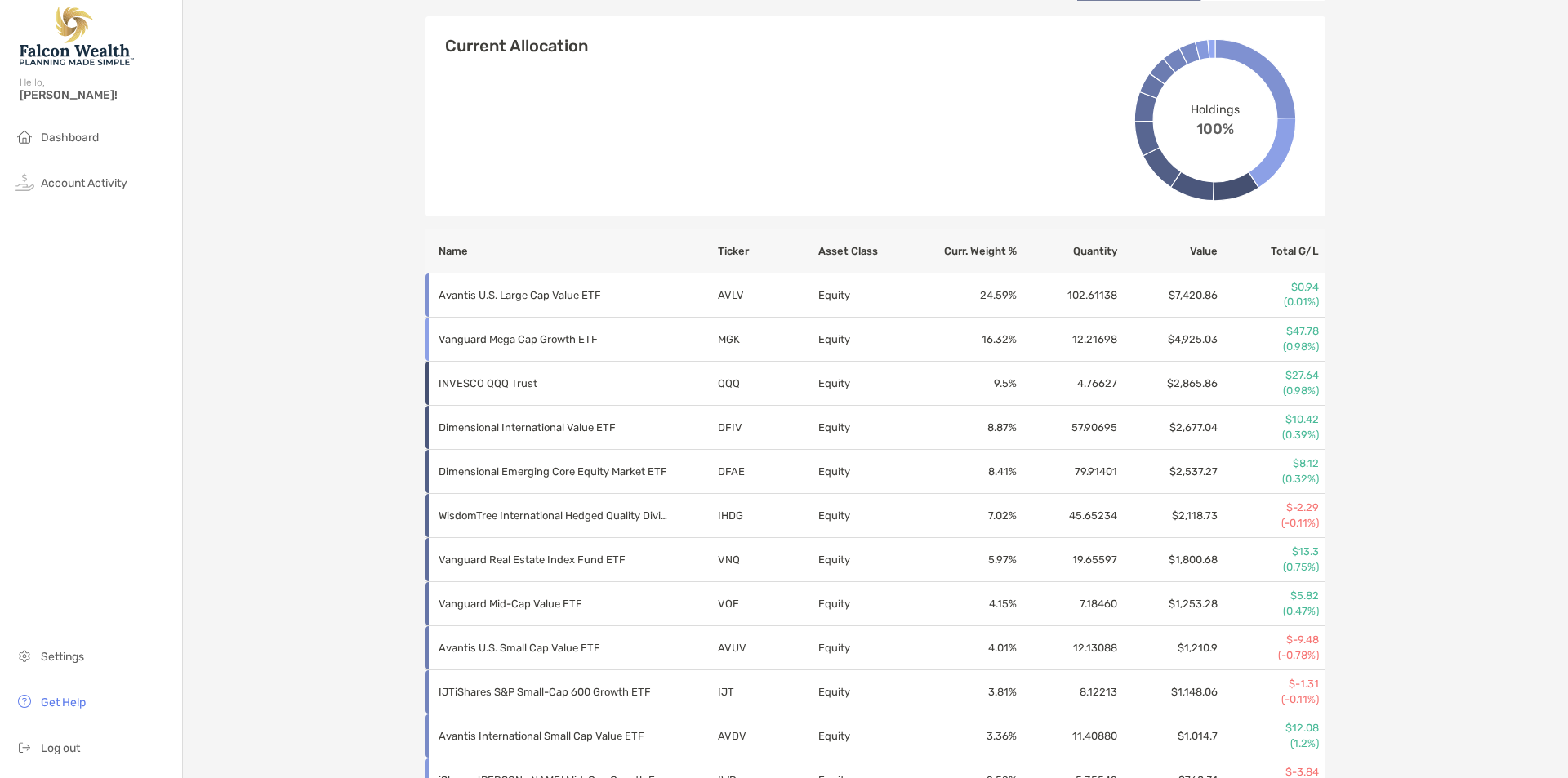
scroll to position [590, 0]
